Goal: Information Seeking & Learning: Learn about a topic

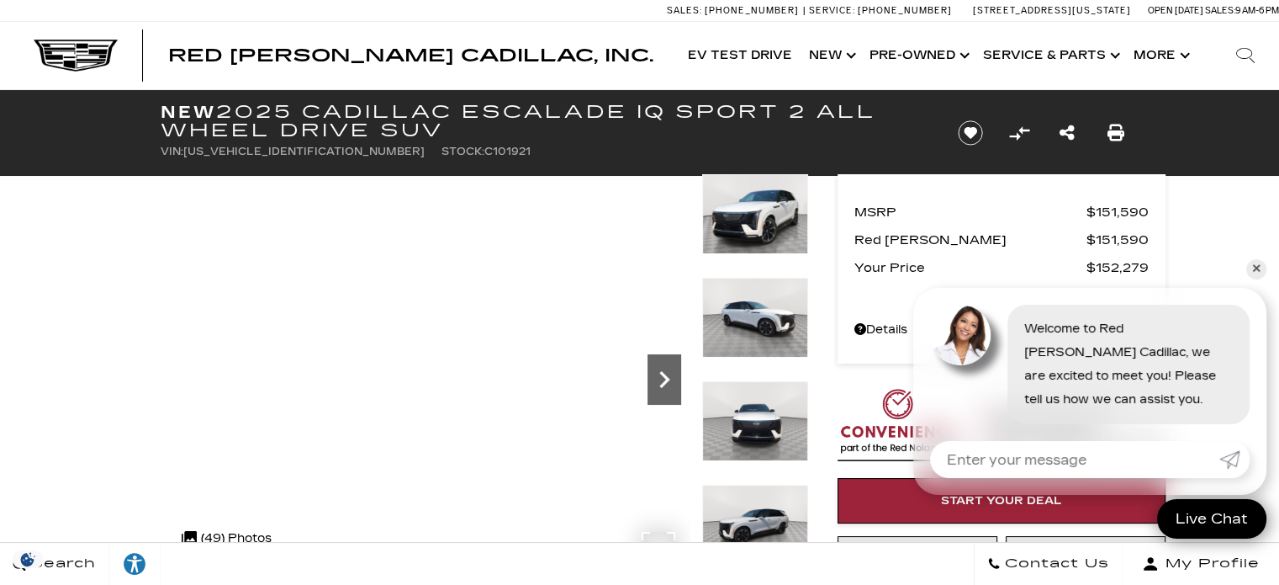
click at [669, 388] on icon "Next" at bounding box center [665, 379] width 34 height 34
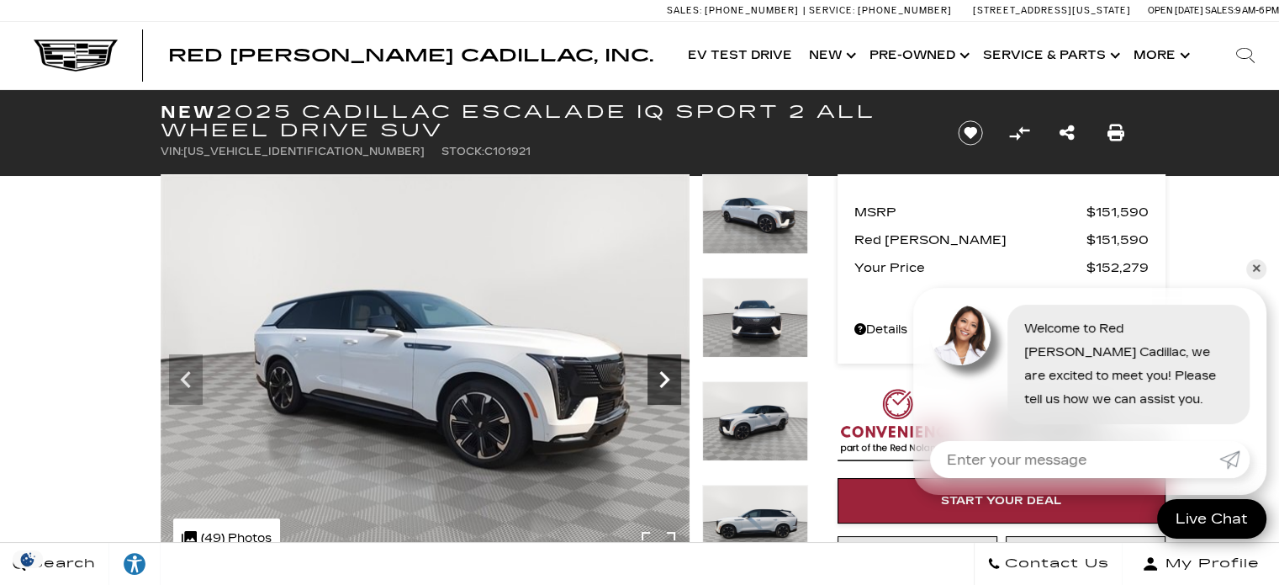
click at [669, 388] on icon "Next" at bounding box center [665, 379] width 34 height 34
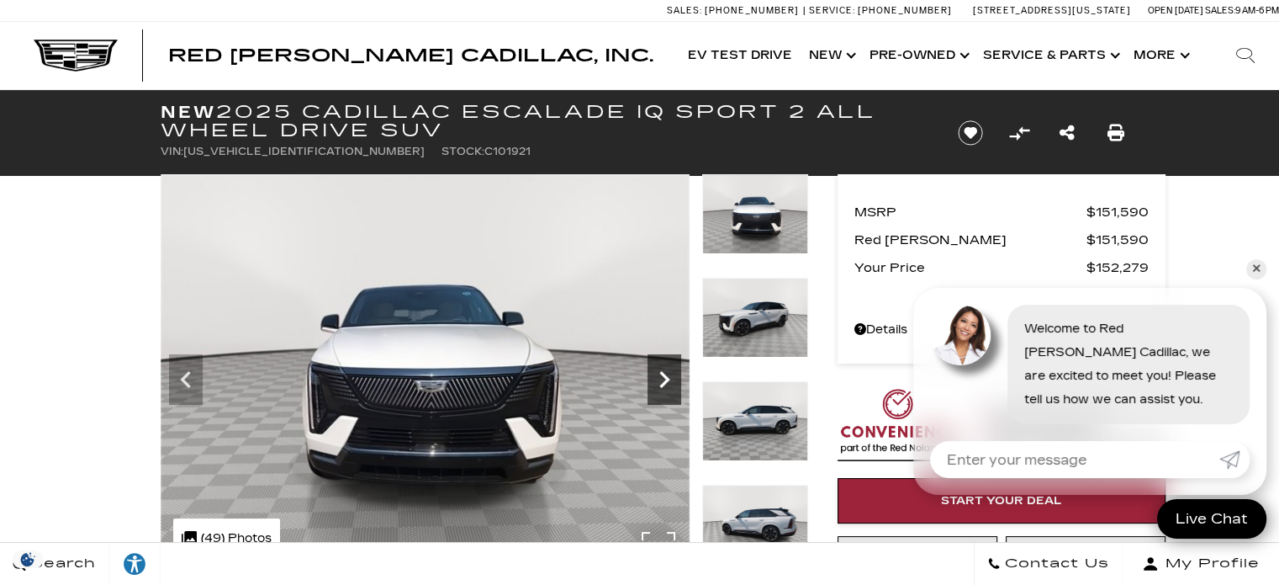
click at [669, 388] on icon "Next" at bounding box center [665, 379] width 34 height 34
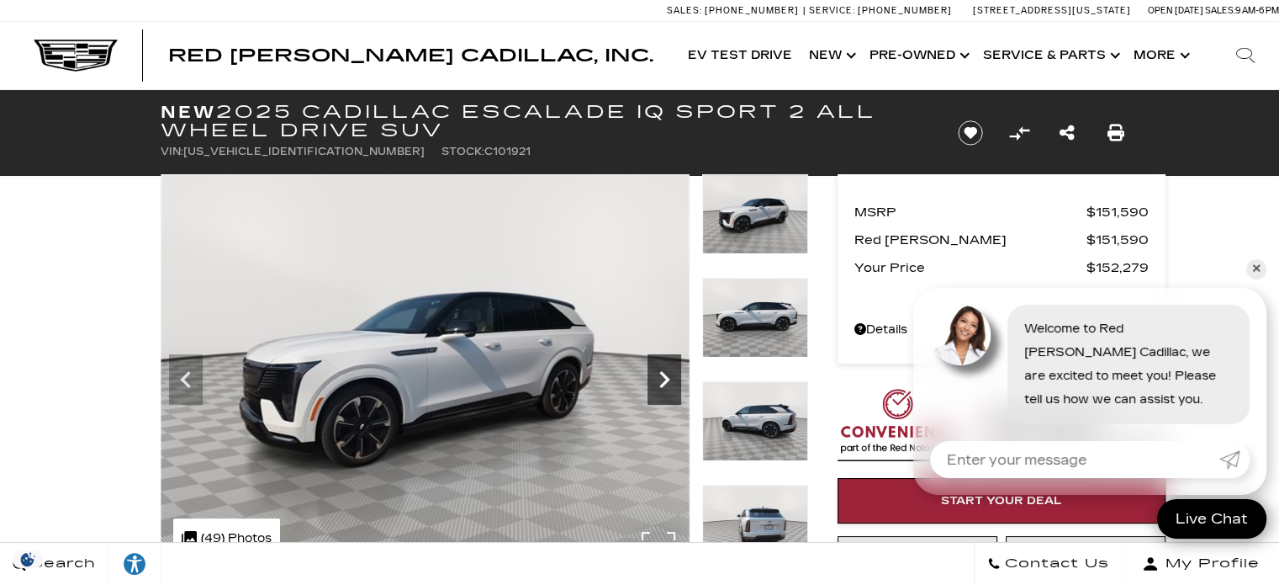
click at [669, 388] on icon "Next" at bounding box center [665, 379] width 34 height 34
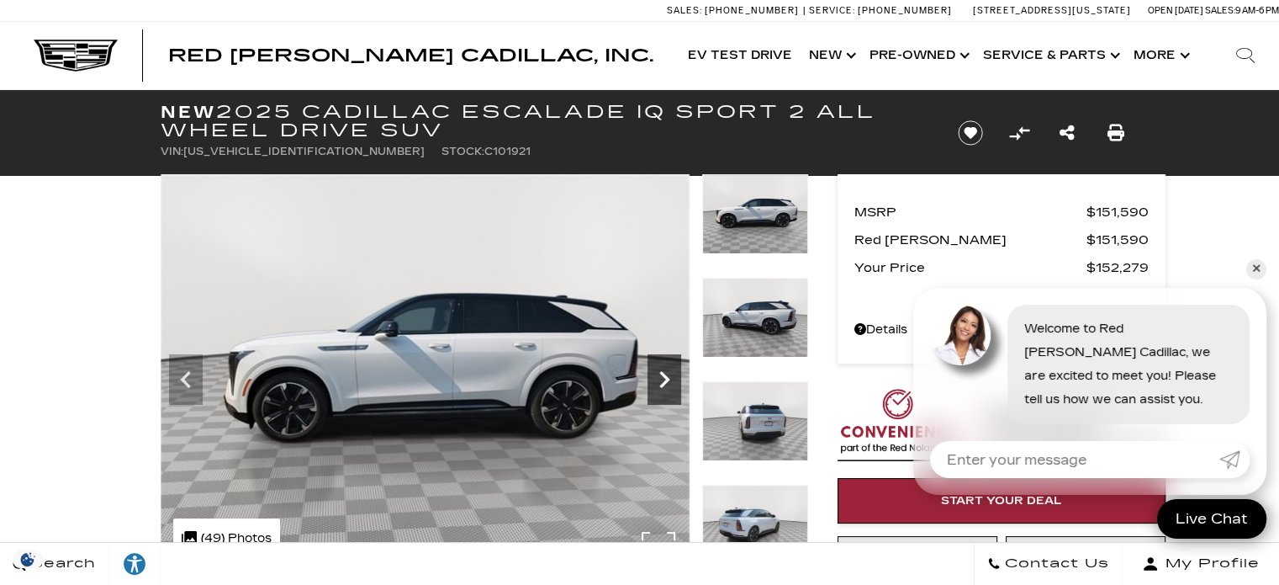
click at [669, 388] on icon "Next" at bounding box center [665, 379] width 34 height 34
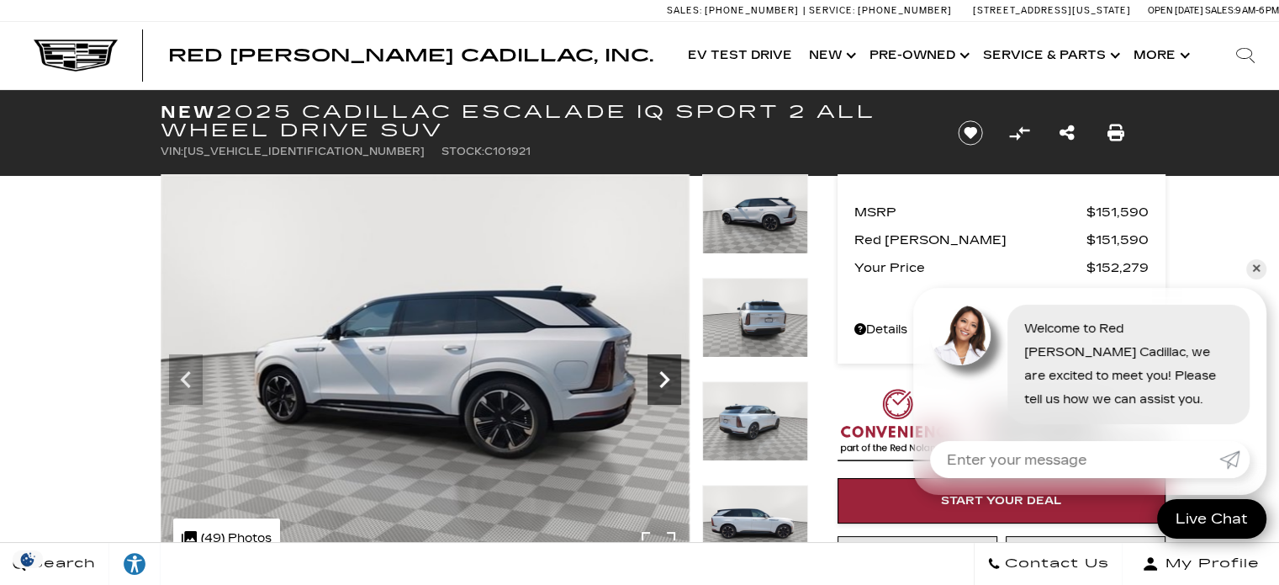
click at [669, 388] on icon "Next" at bounding box center [665, 379] width 34 height 34
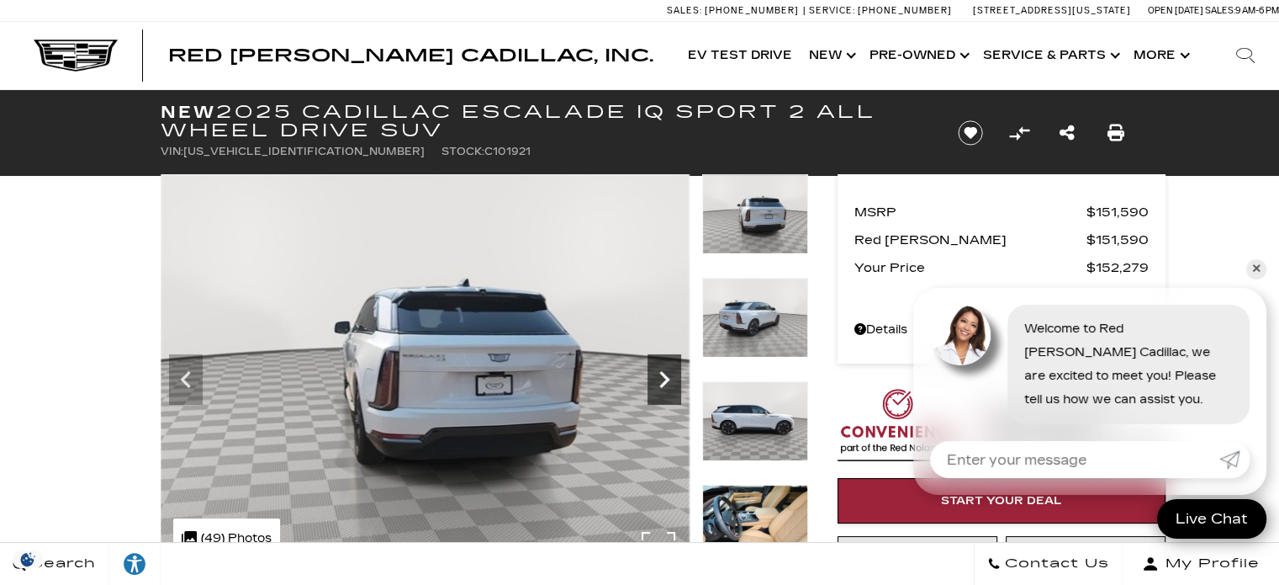
click at [669, 388] on icon "Next" at bounding box center [665, 379] width 34 height 34
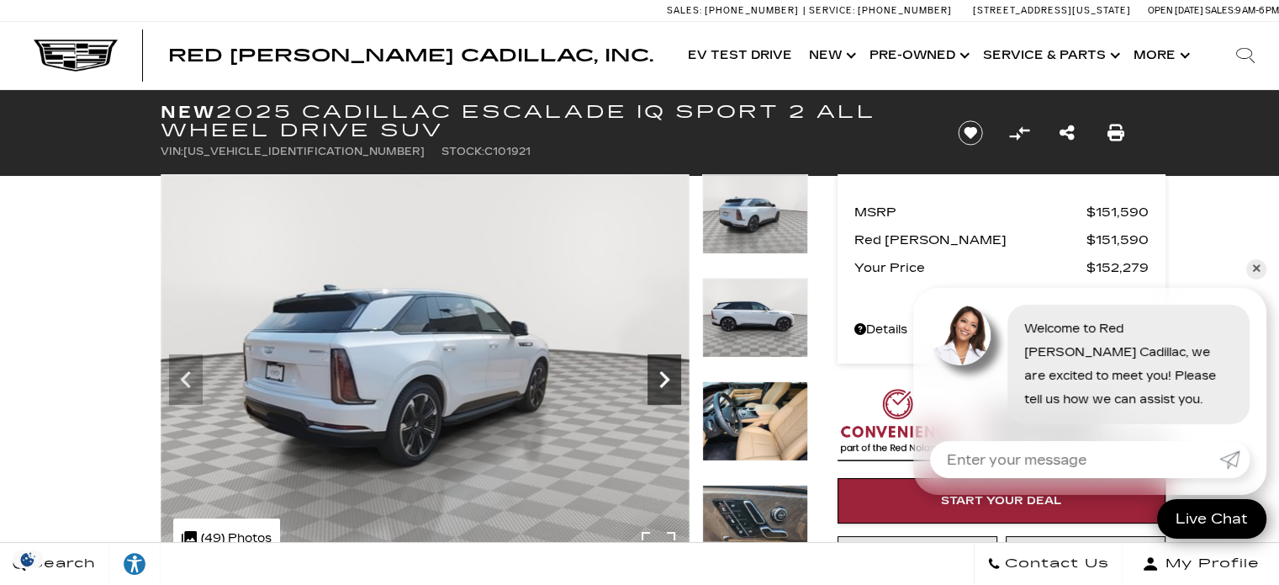
click at [669, 388] on icon "Next" at bounding box center [665, 379] width 34 height 34
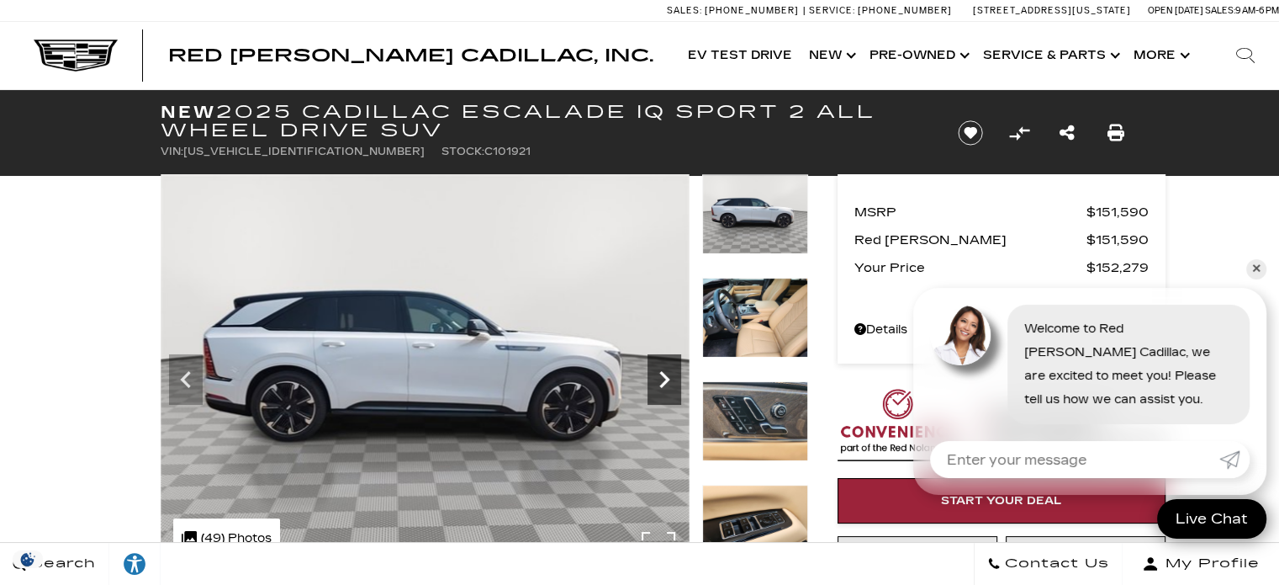
click at [669, 388] on icon "Next" at bounding box center [665, 379] width 34 height 34
